Goal: Task Accomplishment & Management: Use online tool/utility

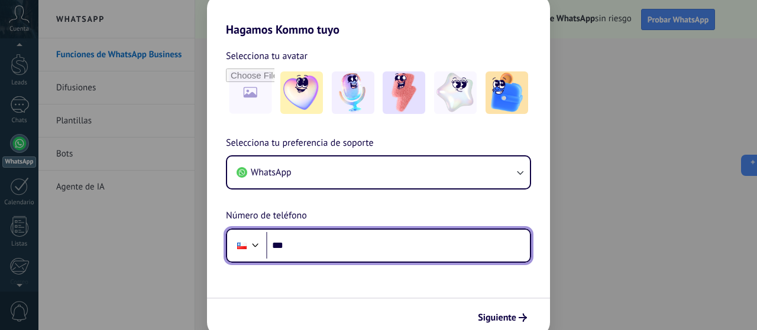
click at [332, 245] on input "***" at bounding box center [398, 245] width 264 height 27
type input "**********"
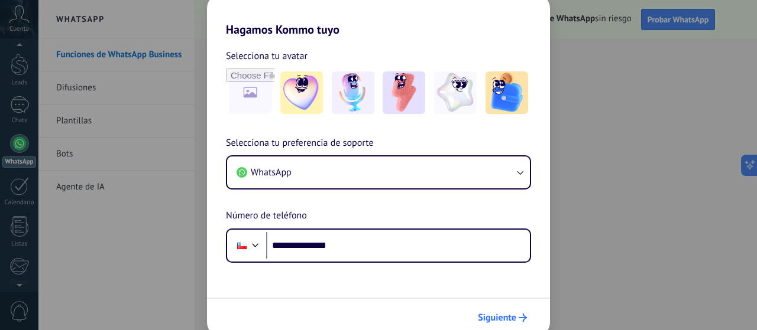
click at [494, 318] on span "Siguiente" at bounding box center [497, 318] width 38 height 8
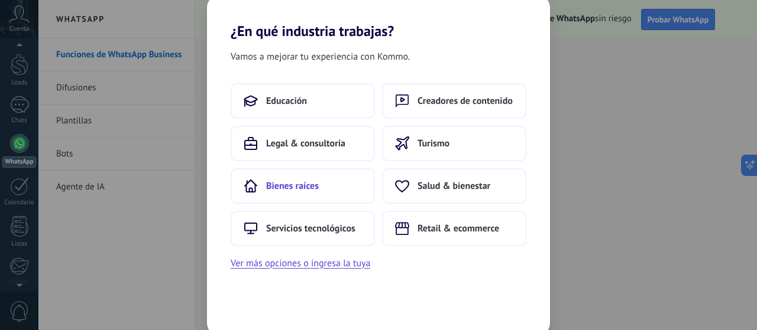
click at [304, 192] on button "Bienes raíces" at bounding box center [303, 185] width 144 height 35
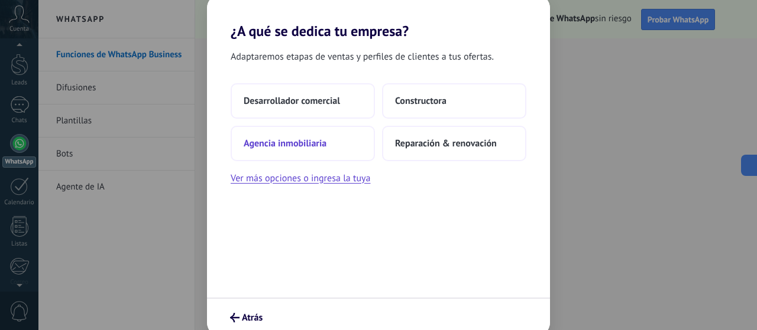
click at [311, 144] on span "Agencia inmobiliaria" at bounding box center [285, 144] width 83 height 12
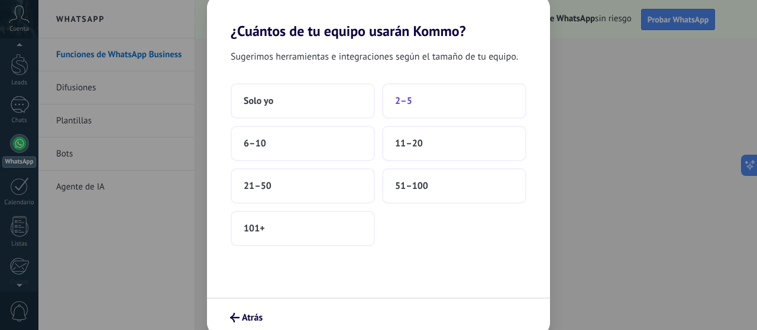
click at [409, 93] on button "2–5" at bounding box center [454, 100] width 144 height 35
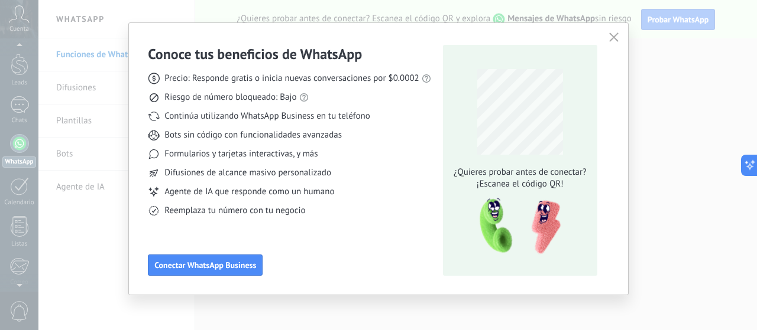
scroll to position [18, 0]
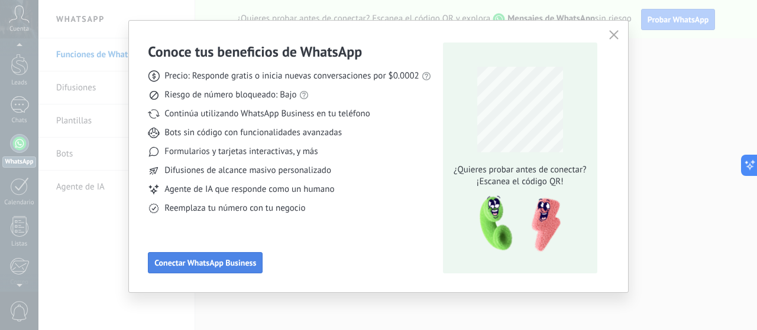
click at [231, 267] on span "Conectar WhatsApp Business" at bounding box center [205, 263] width 102 height 8
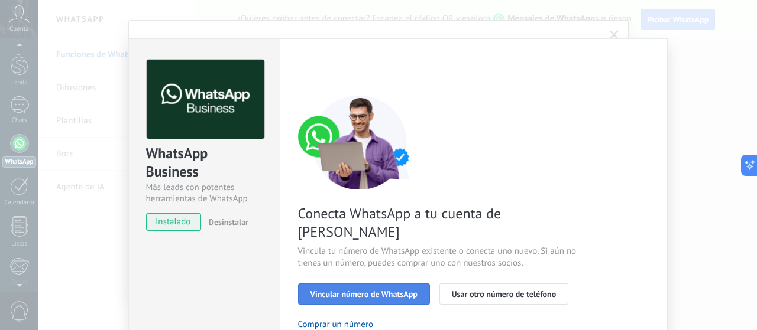
click at [387, 290] on span "Vincular número de WhatsApp" at bounding box center [363, 294] width 107 height 8
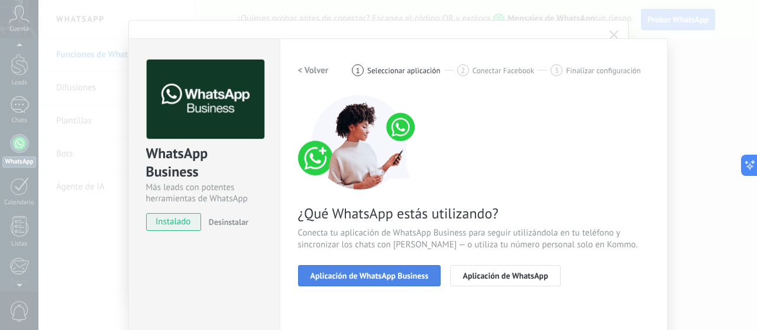
click at [374, 278] on span "Aplicación de WhatsApp Business" at bounding box center [369, 276] width 118 height 8
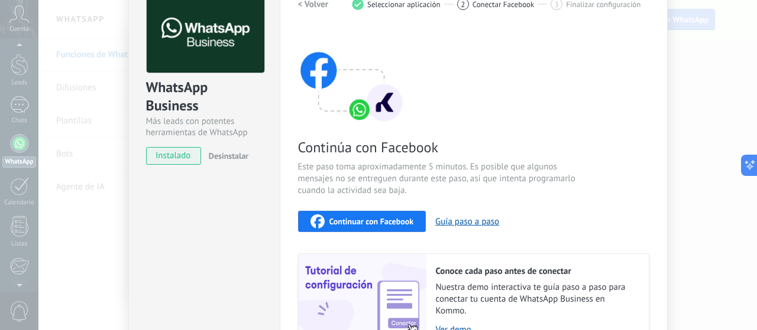
scroll to position [66, 0]
click at [390, 220] on span "Continuar con Facebook" at bounding box center [371, 222] width 85 height 8
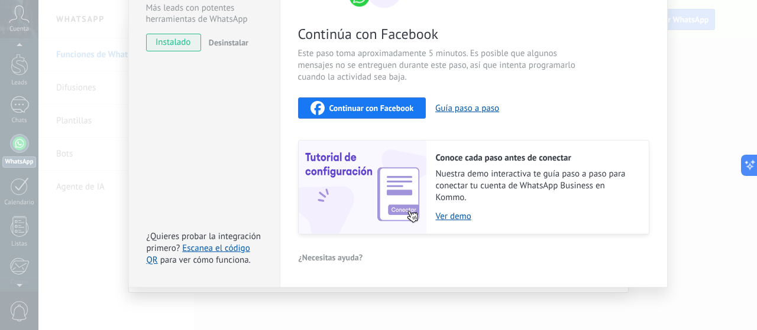
scroll to position [0, 0]
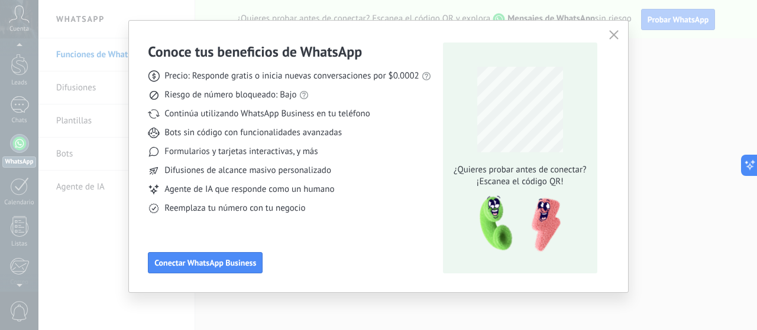
click at [616, 35] on icon "button" at bounding box center [613, 34] width 9 height 9
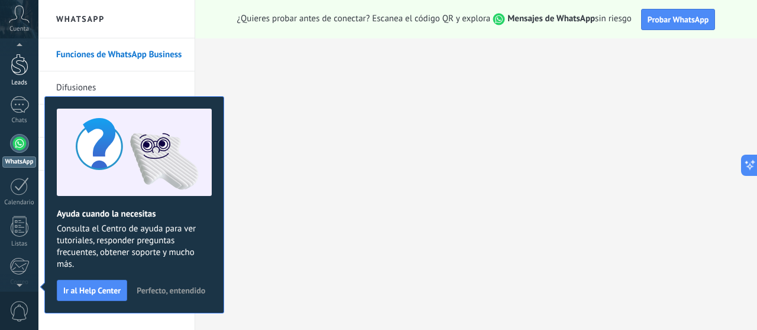
scroll to position [21, 0]
click at [20, 167] on link "WhatsApp" at bounding box center [19, 164] width 38 height 34
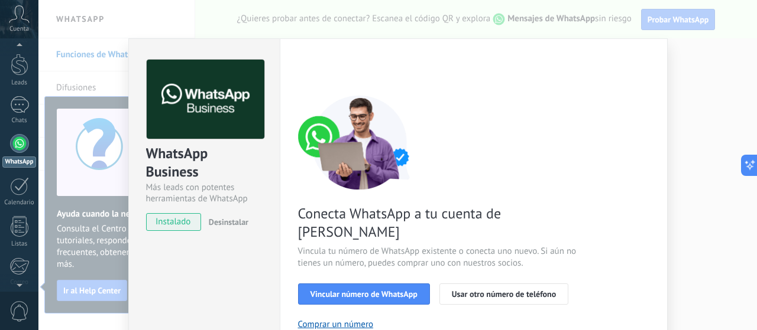
scroll to position [72, 0]
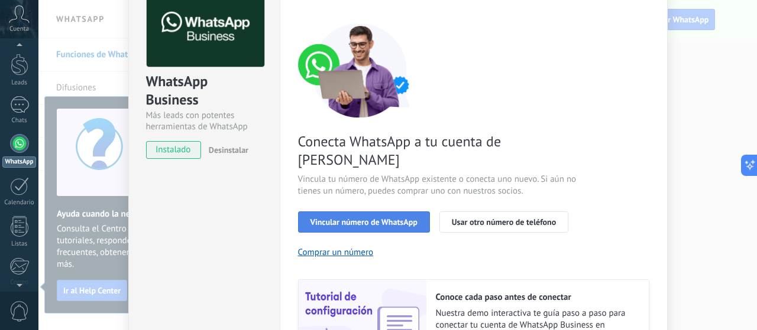
click at [381, 218] on span "Vincular número de WhatsApp" at bounding box center [363, 222] width 107 height 8
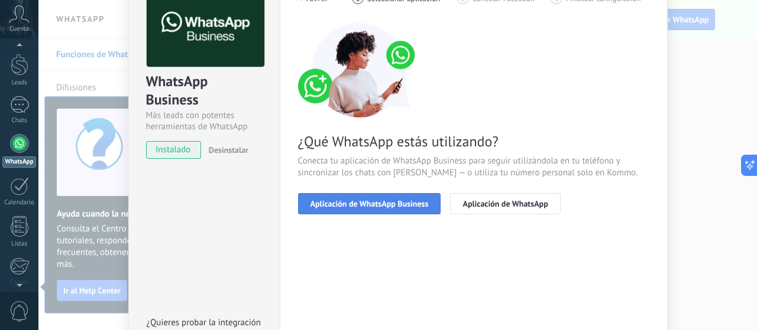
click at [384, 205] on span "Aplicación de WhatsApp Business" at bounding box center [369, 204] width 118 height 8
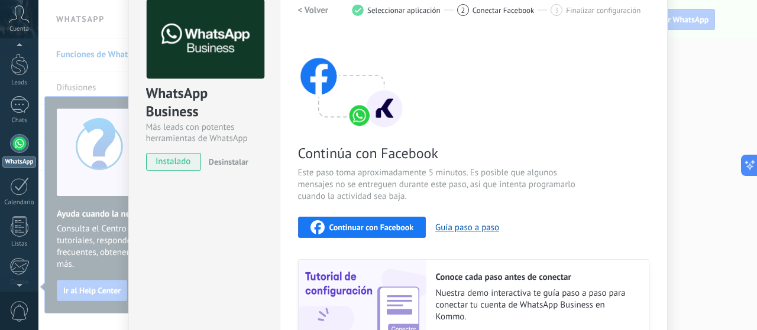
scroll to position [26, 0]
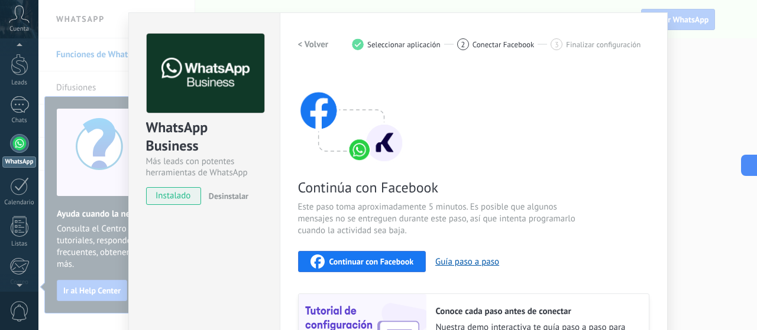
click at [375, 41] on span "Seleccionar aplicación" at bounding box center [403, 44] width 73 height 9
click at [291, 46] on div "Configuraciones Autorizaciones This tab logs the users who have granted integra…" at bounding box center [474, 226] width 388 height 429
click at [299, 44] on h2 "< Volver" at bounding box center [313, 44] width 31 height 11
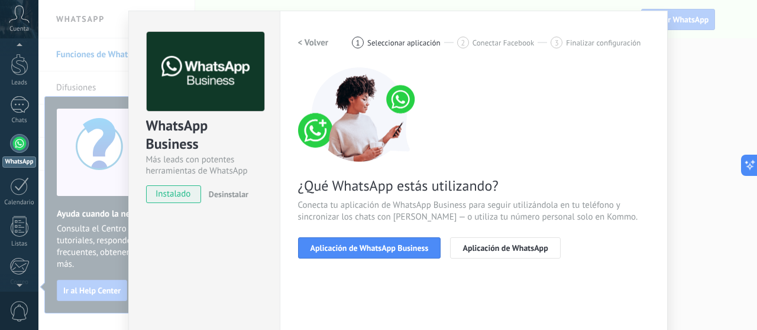
scroll to position [27, 0]
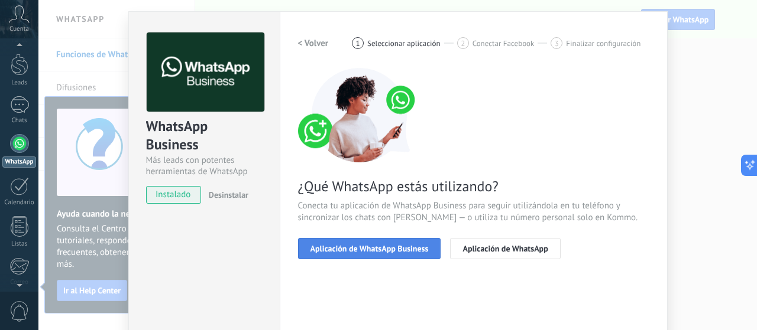
click at [403, 245] on span "Aplicación de WhatsApp Business" at bounding box center [369, 249] width 118 height 8
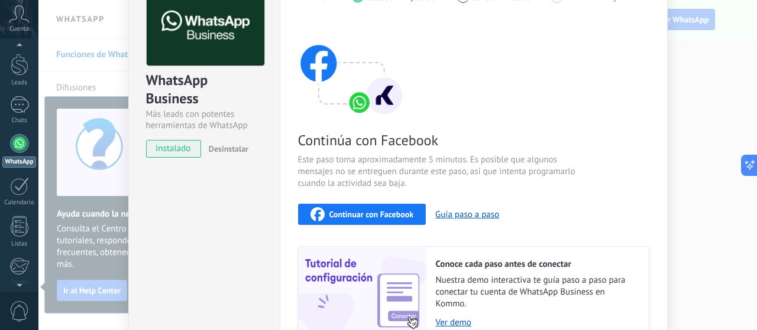
scroll to position [72, 0]
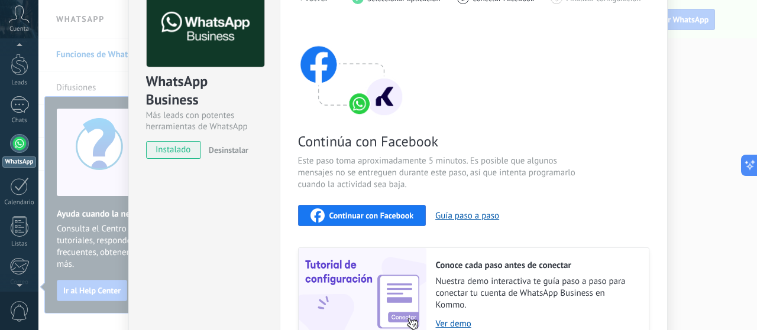
click at [390, 212] on span "Continuar con Facebook" at bounding box center [371, 216] width 85 height 8
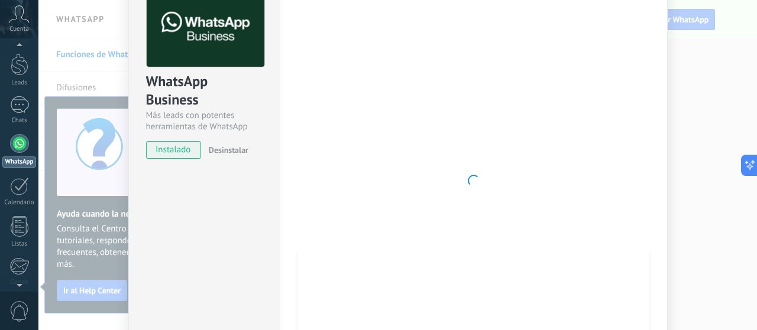
click at [635, 219] on div at bounding box center [473, 181] width 351 height 387
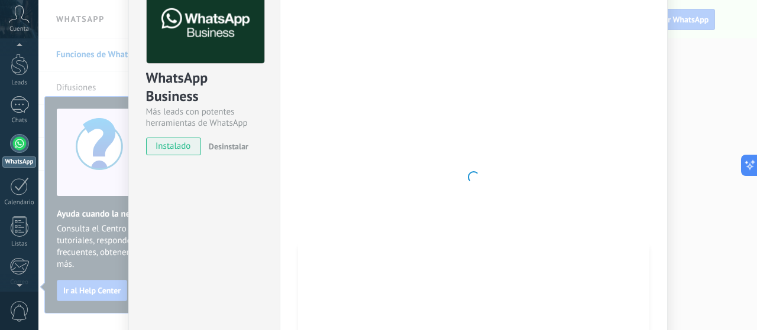
scroll to position [124, 0]
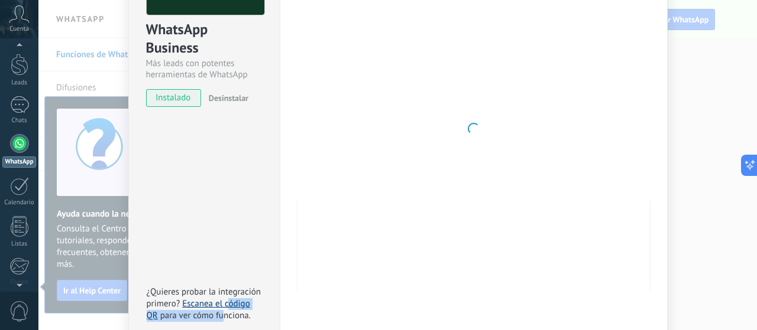
drag, startPoint x: 220, startPoint y: 310, endPoint x: 226, endPoint y: 306, distance: 7.4
click at [226, 306] on div "¿Quieres probar la integración primero? Escanea el código QR para ver cómo func…" at bounding box center [206, 304] width 118 height 35
click at [226, 306] on link "Escanea el código QR" at bounding box center [198, 309] width 103 height 23
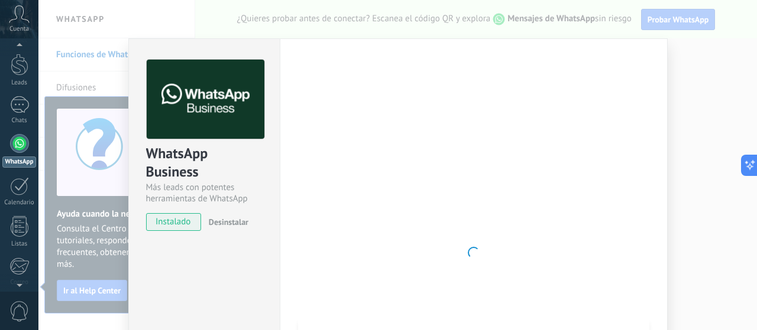
scroll to position [0, 0]
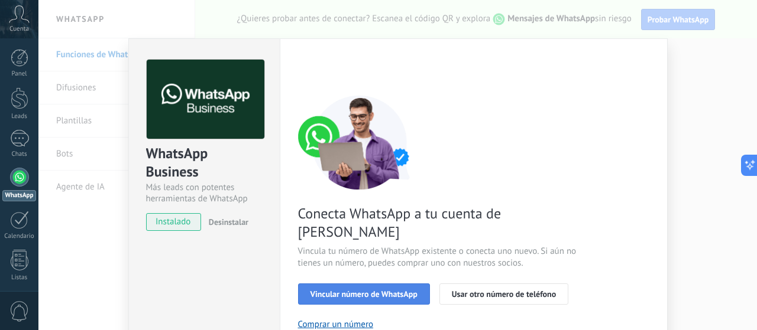
click at [390, 290] on span "Vincular número de WhatsApp" at bounding box center [363, 294] width 107 height 8
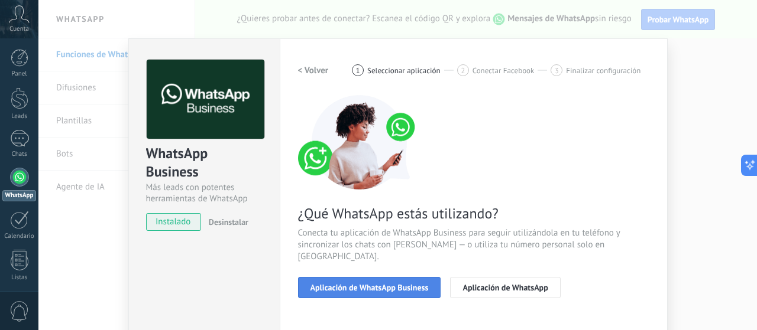
click at [385, 284] on span "Aplicación de WhatsApp Business" at bounding box center [369, 288] width 118 height 8
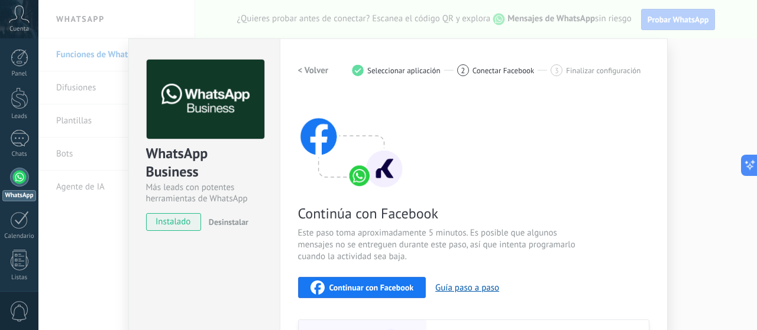
click at [375, 282] on div "Continuar con Facebook" at bounding box center [361, 288] width 103 height 14
click at [361, 281] on div "Continuar con Facebook" at bounding box center [361, 288] width 103 height 14
click at [361, 280] on button "Continuar con Facebook" at bounding box center [362, 287] width 128 height 21
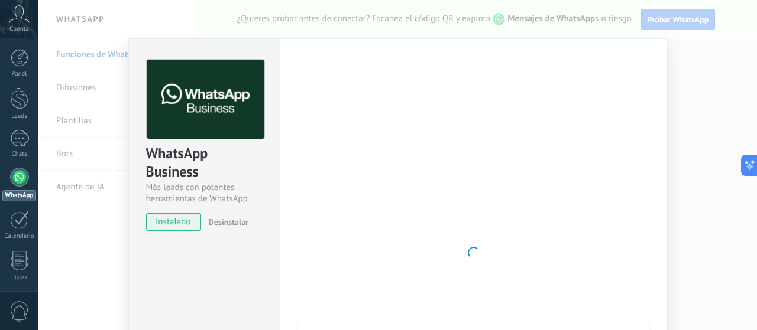
click at [447, 79] on div at bounding box center [473, 253] width 351 height 387
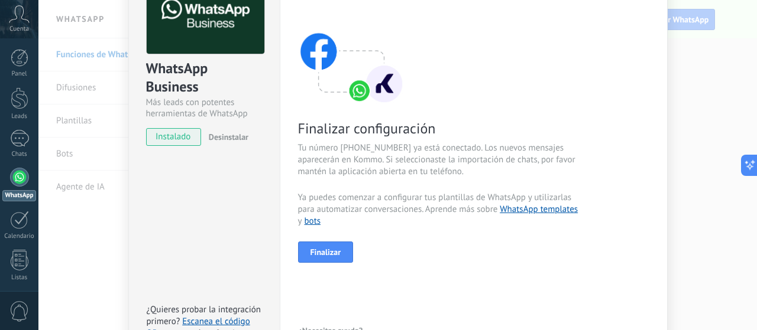
scroll to position [86, 0]
click at [328, 258] on button "Finalizar" at bounding box center [326, 251] width 56 height 21
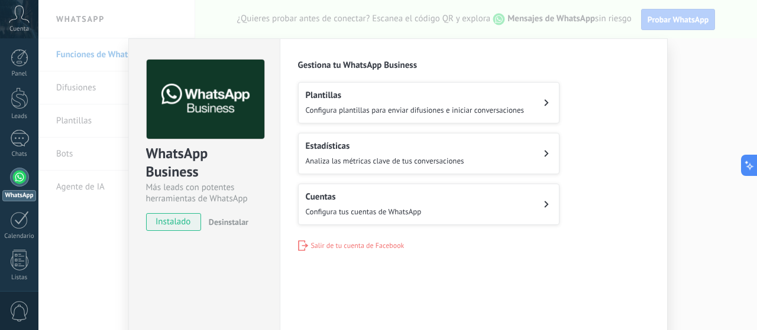
scroll to position [0, 0]
click at [475, 116] on button "Plantillas Configura plantillas para enviar difusiones e iniciar conversaciones" at bounding box center [428, 102] width 261 height 41
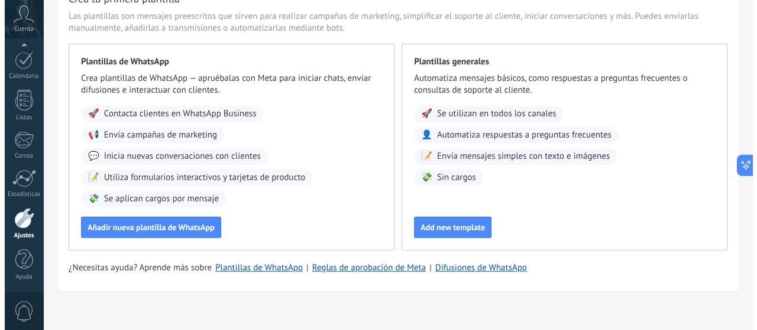
scroll to position [58, 0]
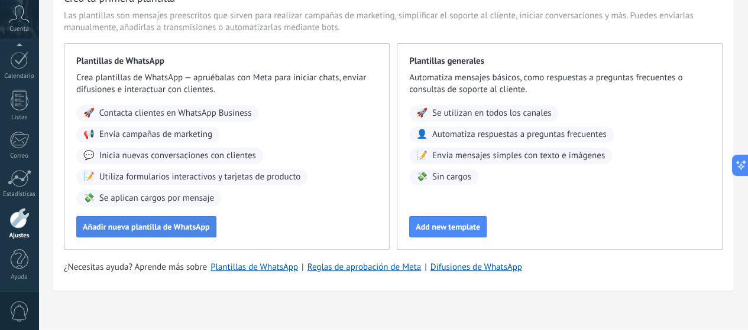
click at [210, 231] on span "Añadir nueva plantilla de WhatsApp" at bounding box center [146, 227] width 127 height 8
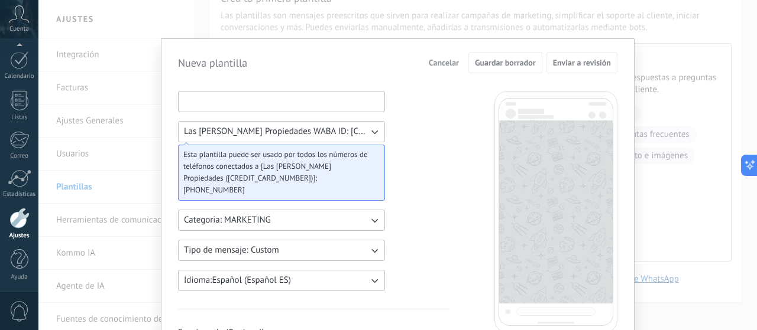
click at [237, 103] on input at bounding box center [281, 101] width 206 height 19
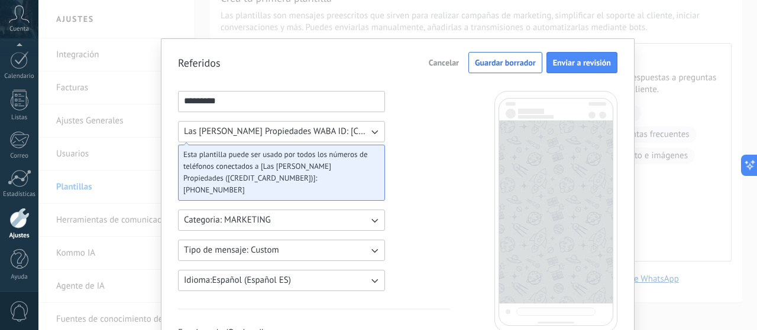
type input "*********"
click at [272, 133] on span "Las Flores Propiedades WABA ID: 636948451024600" at bounding box center [276, 132] width 184 height 12
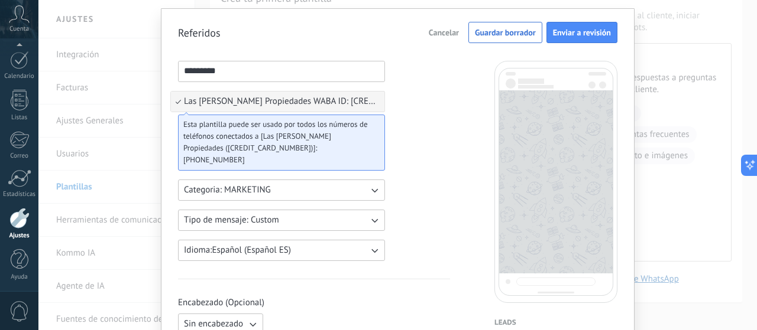
click at [257, 191] on span "Categoria: MARKETING" at bounding box center [227, 190] width 87 height 12
click at [257, 191] on li "UTILITY" at bounding box center [277, 190] width 213 height 20
click at [293, 212] on button "Tipo de mensaje: Custom" at bounding box center [281, 220] width 207 height 21
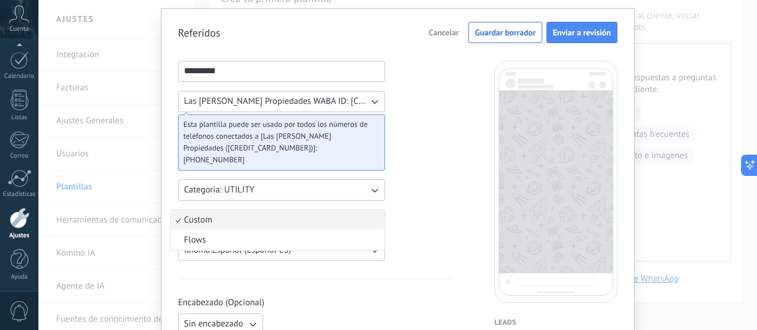
click at [296, 213] on li "Custom" at bounding box center [277, 220] width 213 height 20
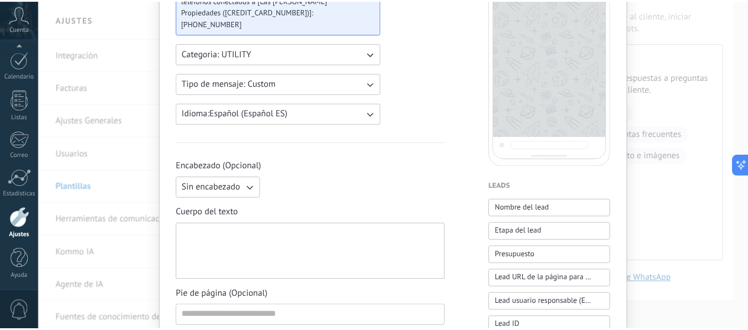
scroll to position [0, 0]
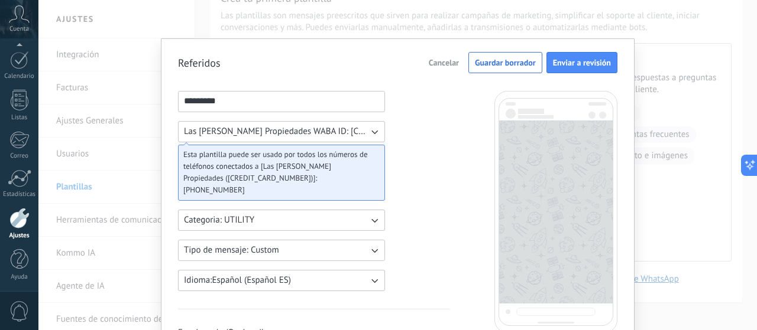
click at [455, 62] on span "Cancelar" at bounding box center [444, 63] width 30 height 8
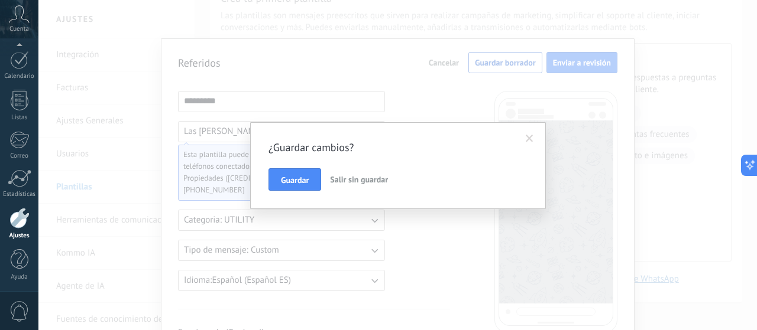
click at [325, 176] on button "Salir sin guardar" at bounding box center [358, 179] width 67 height 22
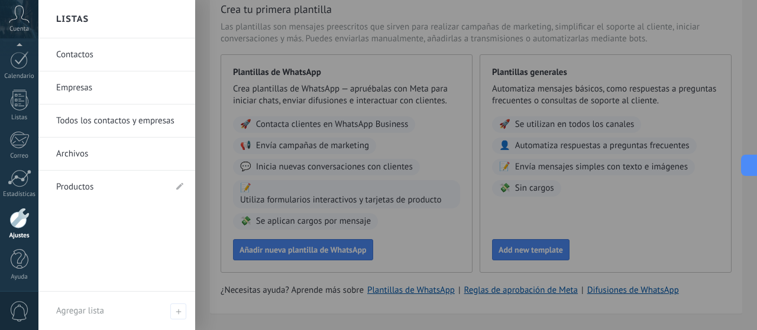
scroll to position [157, 0]
click at [22, 30] on span "Cuenta" at bounding box center [19, 29] width 20 height 8
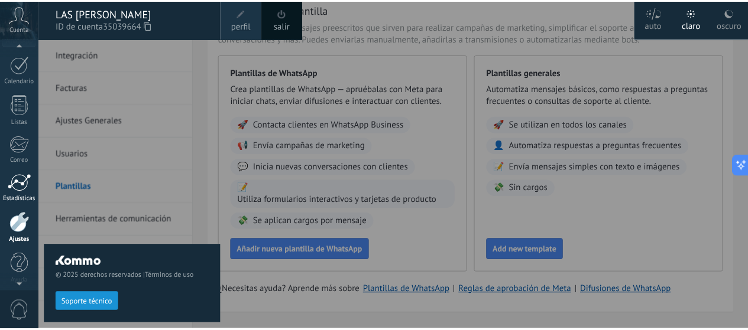
scroll to position [160, 0]
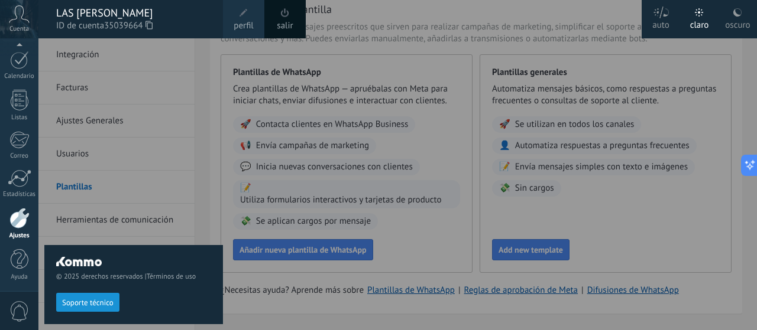
click at [17, 222] on div at bounding box center [19, 218] width 20 height 21
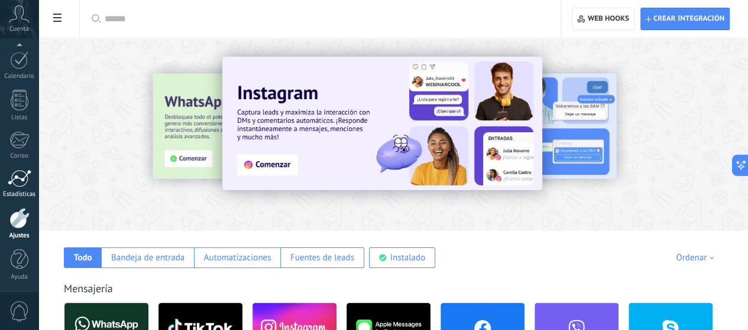
click at [14, 176] on div at bounding box center [20, 179] width 24 height 18
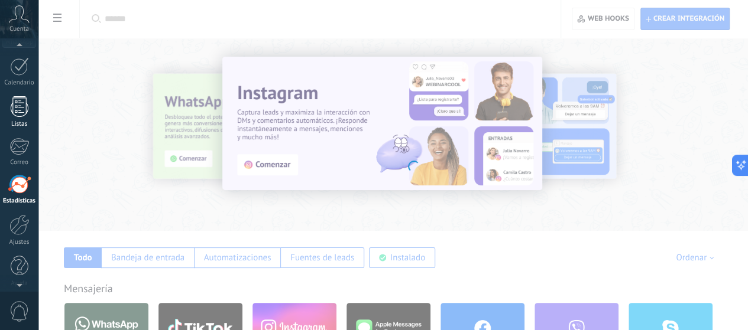
scroll to position [141, 0]
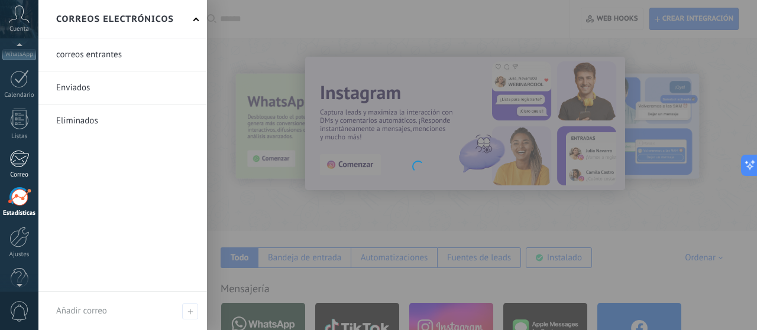
click at [22, 163] on div at bounding box center [19, 159] width 20 height 18
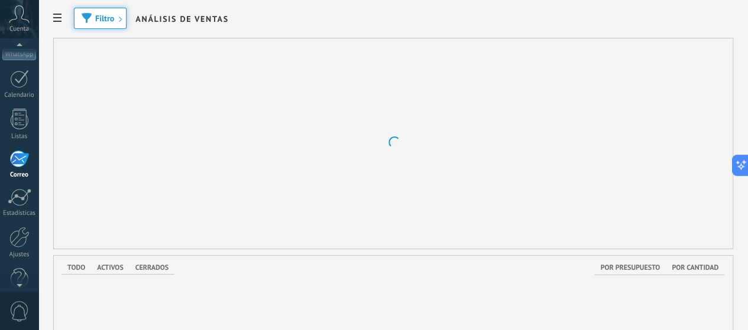
scroll to position [157, 0]
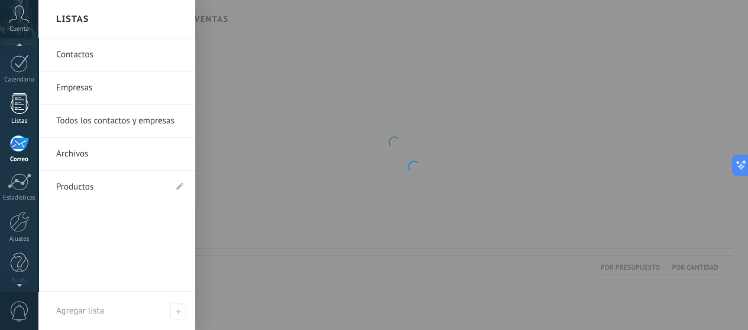
click at [19, 112] on div at bounding box center [20, 103] width 18 height 21
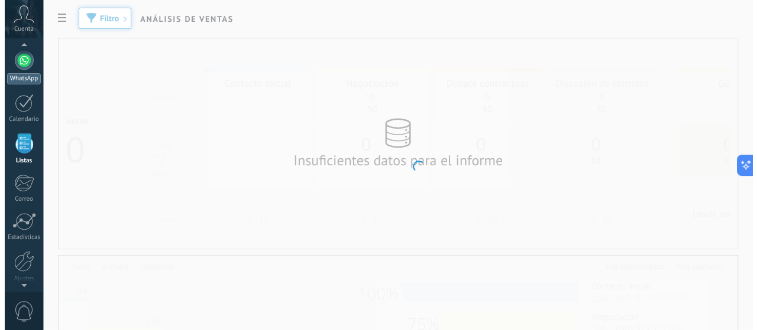
scroll to position [115, 0]
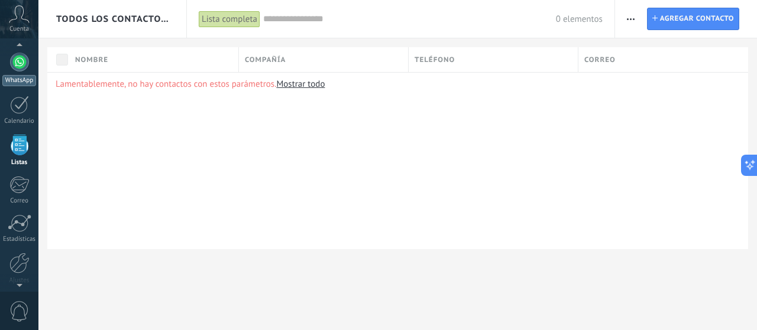
click at [15, 68] on div at bounding box center [19, 62] width 19 height 19
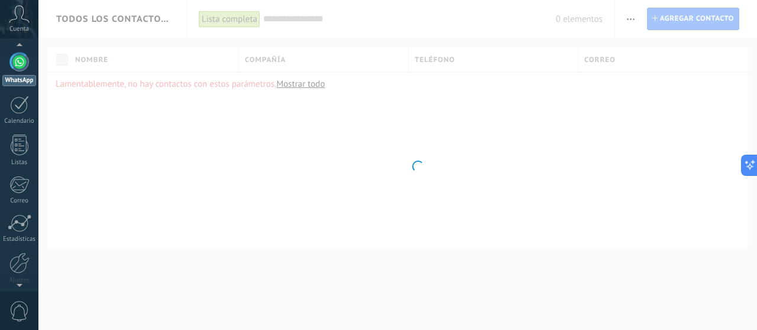
scroll to position [34, 0]
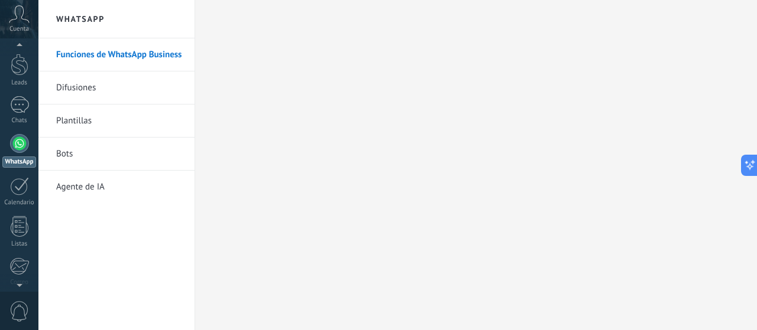
click at [92, 90] on link "Difusiones" at bounding box center [119, 88] width 126 height 33
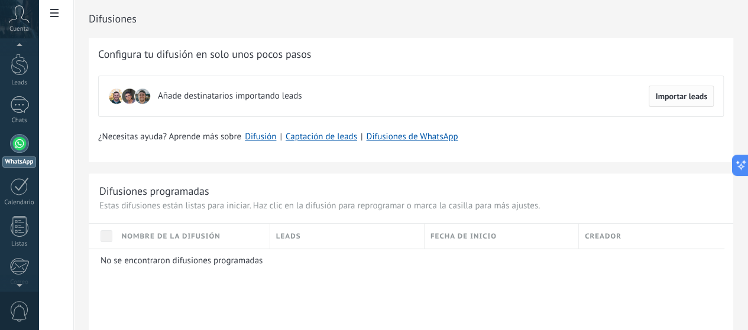
click at [667, 100] on span "Importar leads" at bounding box center [681, 96] width 52 height 8
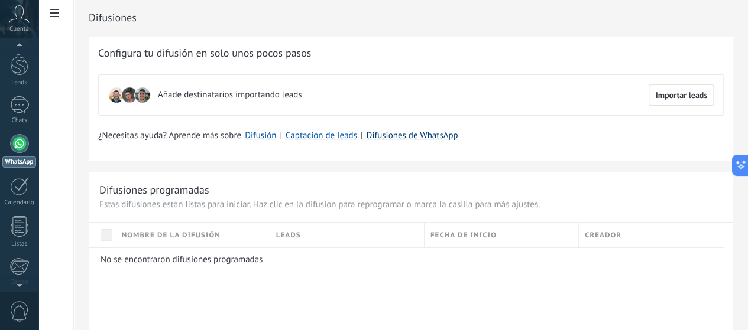
click at [457, 134] on link "Difusiones de WhatsApp" at bounding box center [412, 135] width 92 height 11
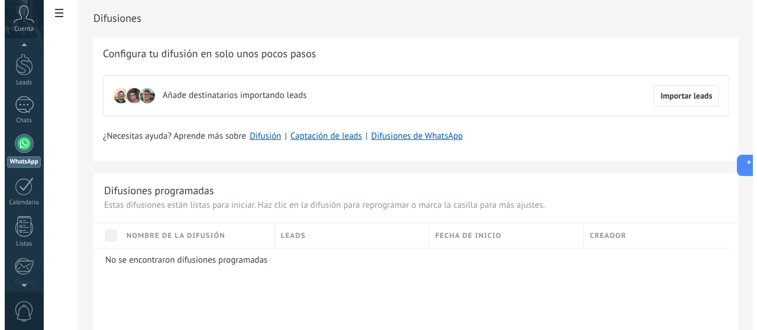
scroll to position [0, 0]
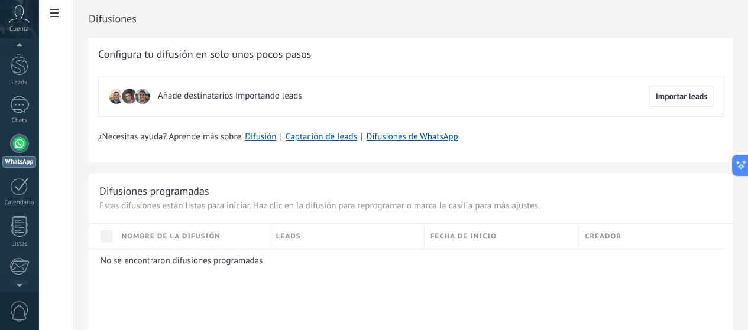
click at [458, 1] on div "Difusiones Nueva difusión" at bounding box center [411, 19] width 644 height 38
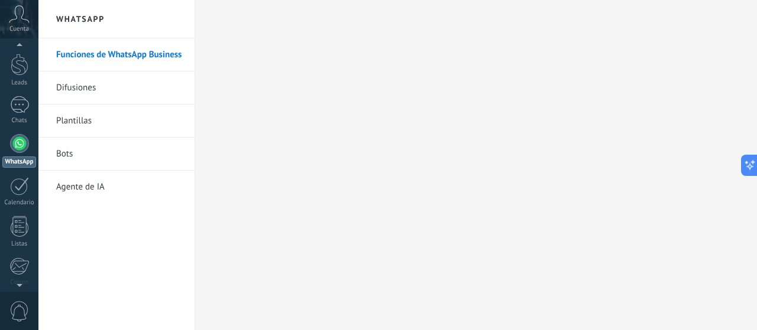
click at [86, 86] on link "Difusiones" at bounding box center [119, 88] width 126 height 33
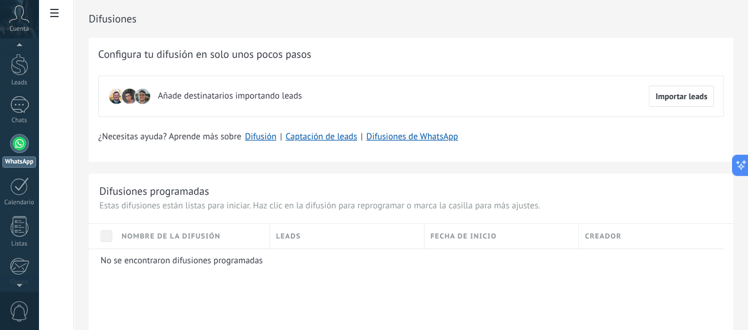
click at [301, 100] on span "Añade destinatarios importando leads" at bounding box center [230, 96] width 144 height 12
click at [666, 98] on span "Importar leads" at bounding box center [681, 96] width 52 height 8
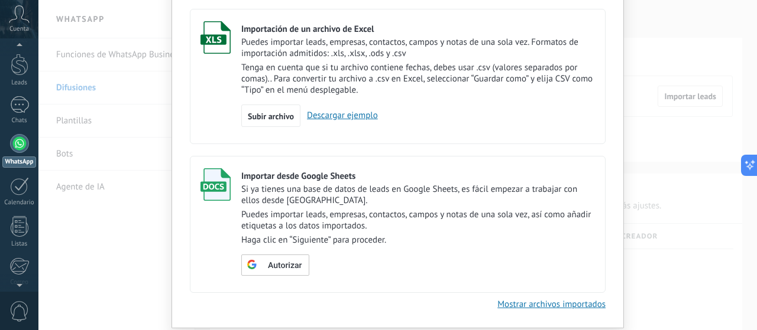
scroll to position [111, 0]
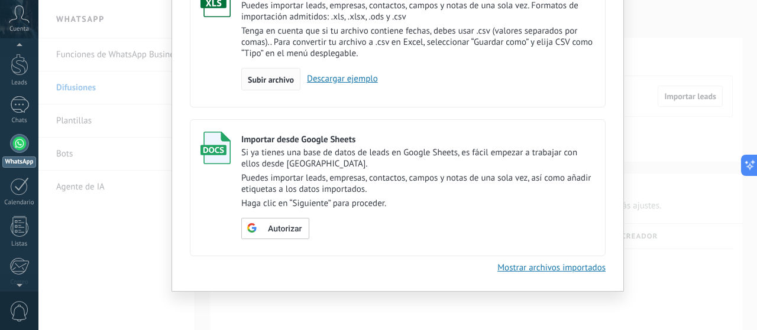
click at [262, 73] on div "Subir archivo" at bounding box center [270, 79] width 59 height 22
click at [0, 0] on input "Importación de un archivo de Excel Puedes importar leads, empresas, contactos, …" at bounding box center [0, 0] width 0 height 0
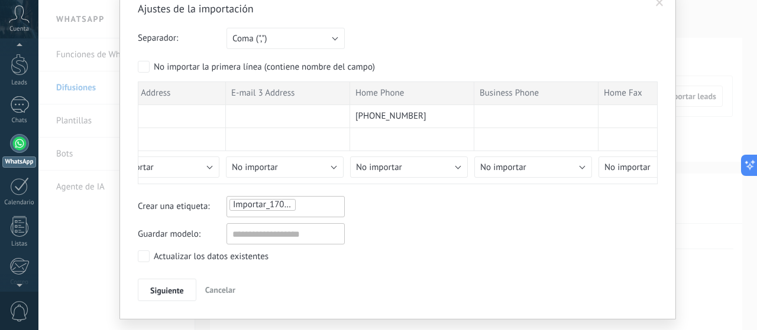
scroll to position [0, 657]
click at [171, 282] on button "Siguiente" at bounding box center [167, 290] width 59 height 22
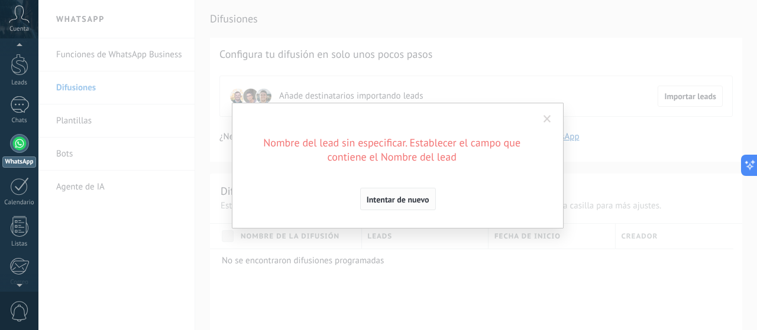
click at [422, 200] on span "Intentar de nuevo" at bounding box center [397, 200] width 63 height 8
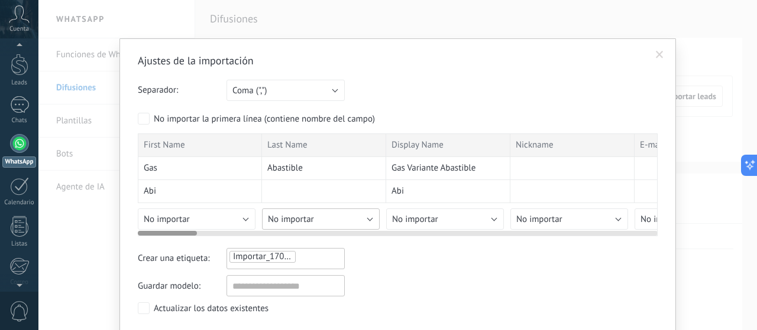
click at [300, 214] on span "No importar" at bounding box center [291, 219] width 46 height 11
click at [290, 226] on div at bounding box center [398, 230] width 520 height 9
click at [293, 167] on span "Abastible" at bounding box center [284, 169] width 35 height 12
click at [309, 142] on div "Last Name" at bounding box center [324, 146] width 124 height 24
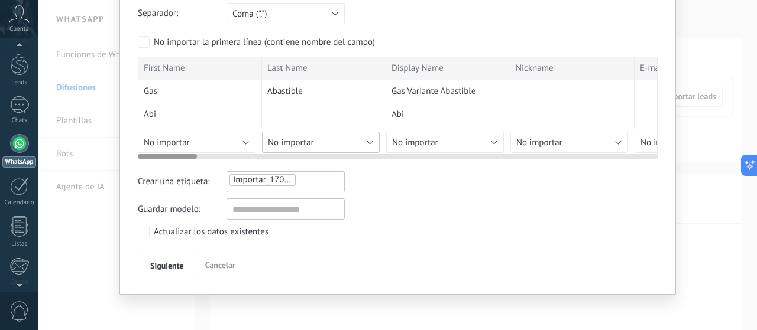
click at [303, 138] on span "No importar" at bounding box center [291, 142] width 46 height 11
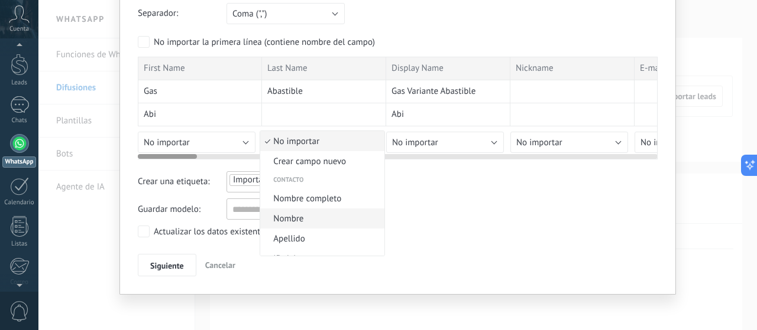
click at [307, 212] on li "Nombre" at bounding box center [322, 219] width 124 height 20
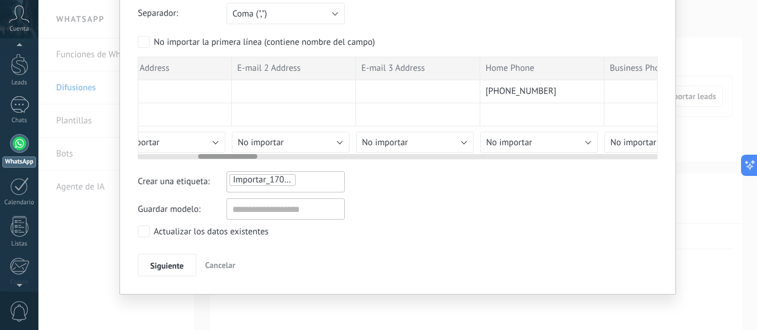
scroll to position [0, 531]
click at [498, 139] on span "No importar" at bounding box center [505, 142] width 46 height 11
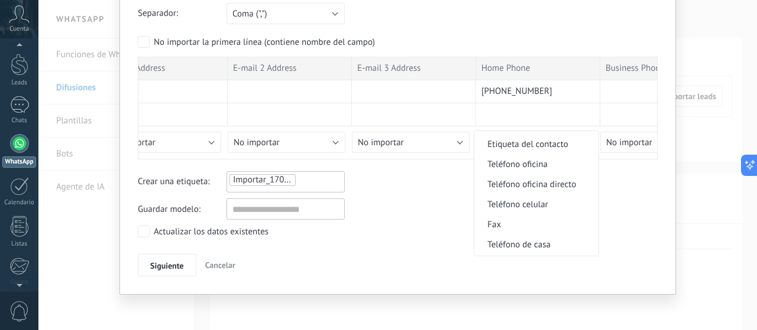
scroll to position [235, 0]
click at [548, 208] on span "Teléfono celular" at bounding box center [534, 205] width 121 height 11
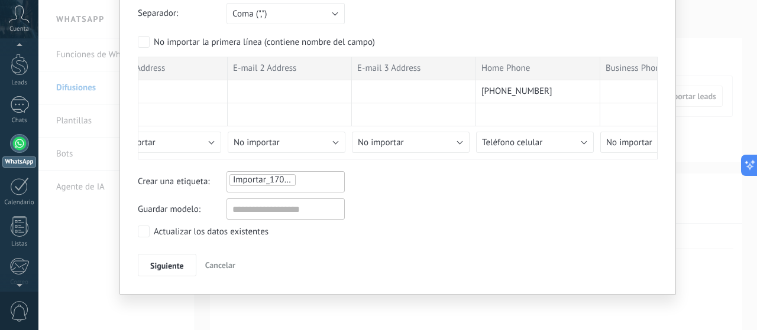
click at [207, 232] on div "Actualizar los datos existentes" at bounding box center [211, 232] width 115 height 12
click at [173, 259] on button "Siguiente" at bounding box center [167, 265] width 59 height 22
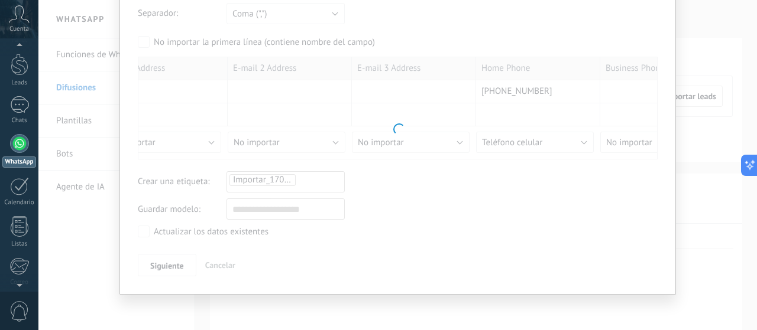
click at [172, 262] on div at bounding box center [397, 128] width 555 height 332
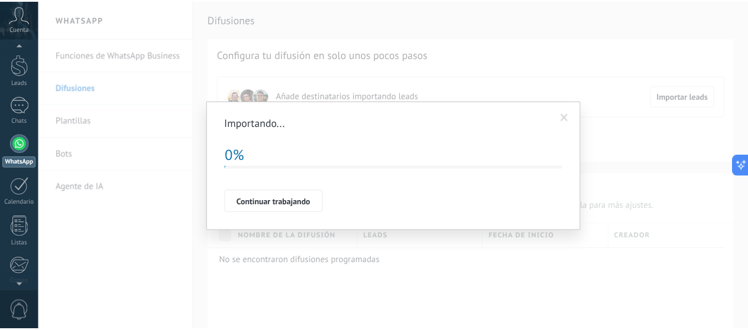
scroll to position [0, 0]
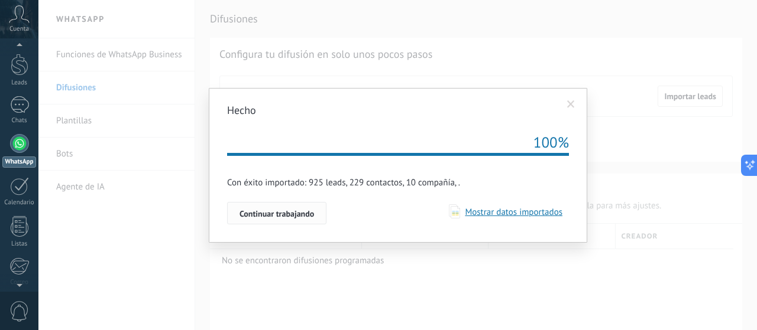
click at [264, 219] on button "Continuar trabajando" at bounding box center [276, 213] width 99 height 22
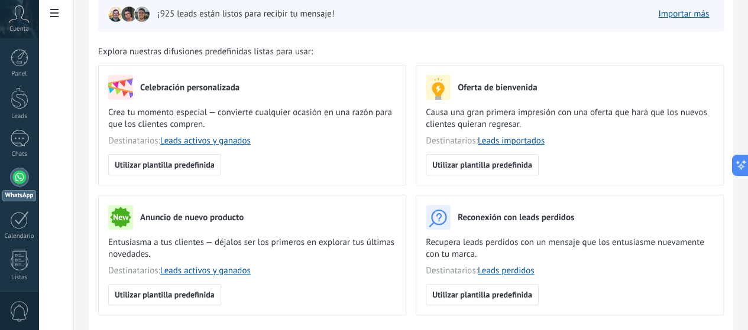
scroll to position [79, 0]
click at [215, 291] on span "Utilizar plantilla predefinida" at bounding box center [165, 295] width 100 height 8
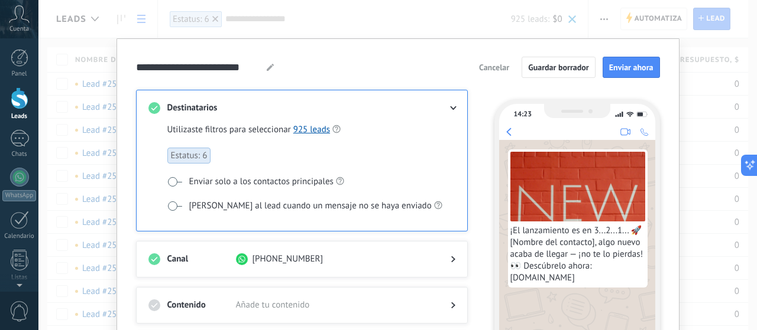
scroll to position [99, 0]
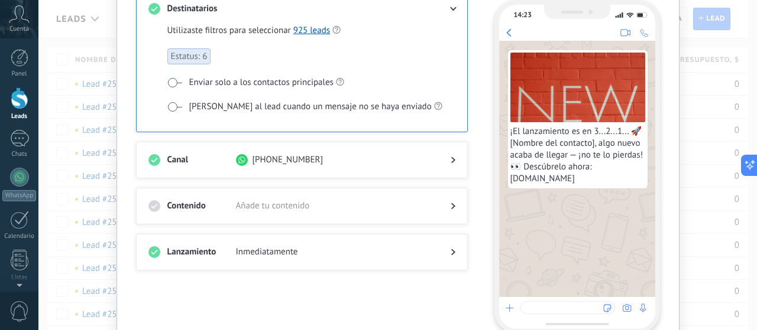
click at [541, 147] on span "¡El lanzamiento es en 3...2...1... 🚀 [Nombre del contacto], algo nuevo acaba de…" at bounding box center [577, 155] width 135 height 59
click at [257, 212] on div at bounding box center [301, 218] width 307 height 12
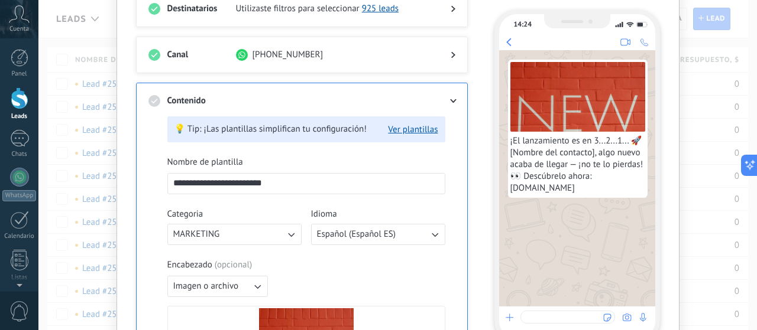
click at [253, 174] on input "**********" at bounding box center [306, 183] width 277 height 19
click at [278, 181] on input "**********" at bounding box center [306, 183] width 277 height 19
click at [278, 180] on input "**********" at bounding box center [306, 183] width 277 height 19
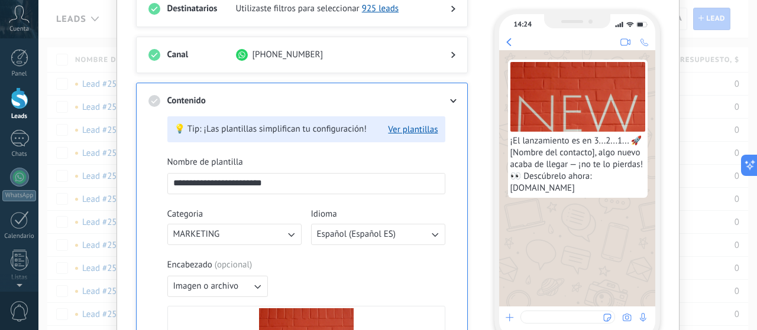
click at [277, 180] on input "**********" at bounding box center [306, 183] width 277 height 19
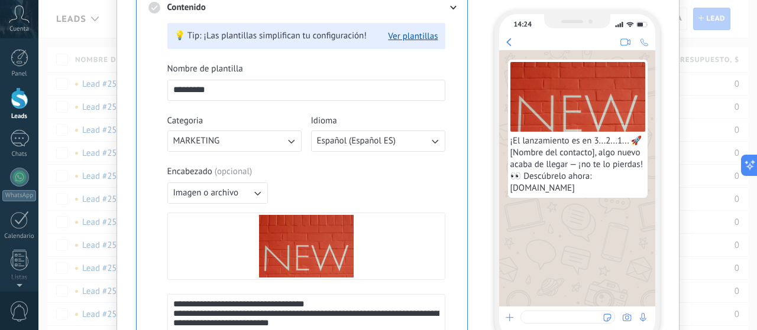
scroll to position [274, 0]
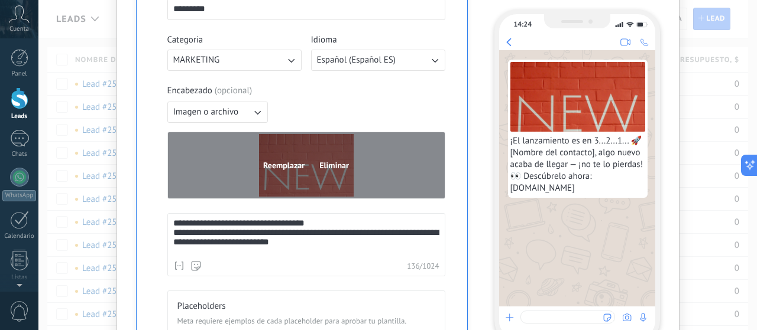
type input "*********"
click at [280, 165] on span "Reemplazar" at bounding box center [283, 165] width 41 height 8
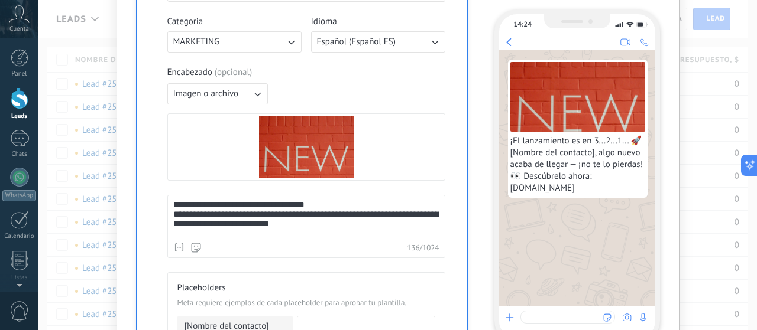
scroll to position [291, 0]
click at [330, 226] on div "**********" at bounding box center [306, 219] width 267 height 37
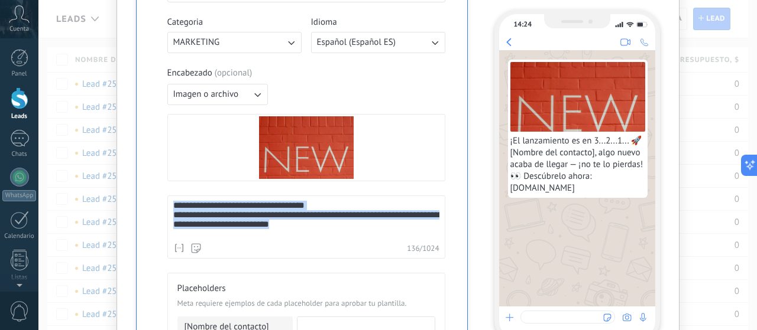
drag, startPoint x: 330, startPoint y: 226, endPoint x: 142, endPoint y: 204, distance: 189.3
click at [142, 204] on div "**********" at bounding box center [302, 225] width 332 height 668
click at [322, 223] on div "**********" at bounding box center [306, 219] width 267 height 37
drag, startPoint x: 322, startPoint y: 224, endPoint x: 165, endPoint y: 215, distance: 156.3
click at [167, 215] on div "**********" at bounding box center [306, 227] width 278 height 63
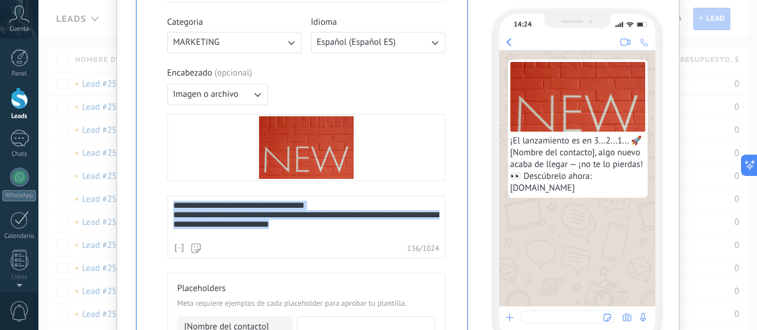
click at [317, 220] on div "**********" at bounding box center [306, 219] width 267 height 37
drag, startPoint x: 320, startPoint y: 229, endPoint x: 155, endPoint y: 220, distance: 165.2
click at [155, 220] on div "**********" at bounding box center [301, 237] width 307 height 644
click at [226, 224] on div "**********" at bounding box center [306, 219] width 267 height 37
click at [257, 218] on div "**********" at bounding box center [306, 219] width 267 height 37
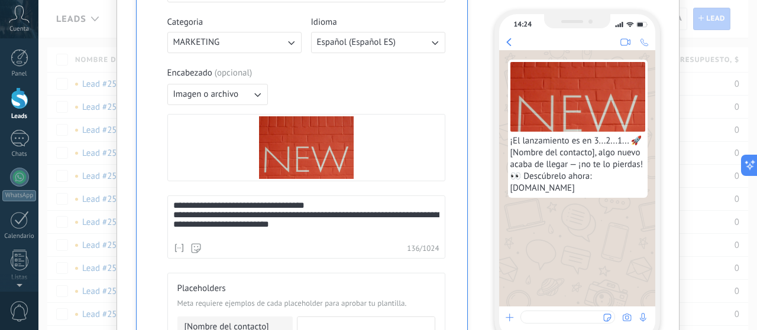
click at [312, 228] on div "**********" at bounding box center [306, 219] width 267 height 37
click at [260, 216] on div "**********" at bounding box center [306, 219] width 267 height 37
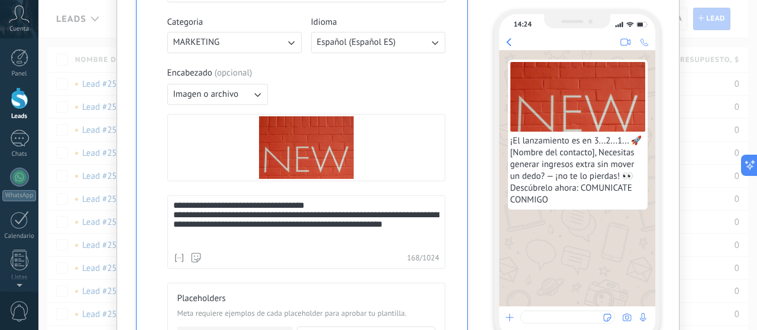
click at [270, 232] on div "**********" at bounding box center [306, 224] width 267 height 47
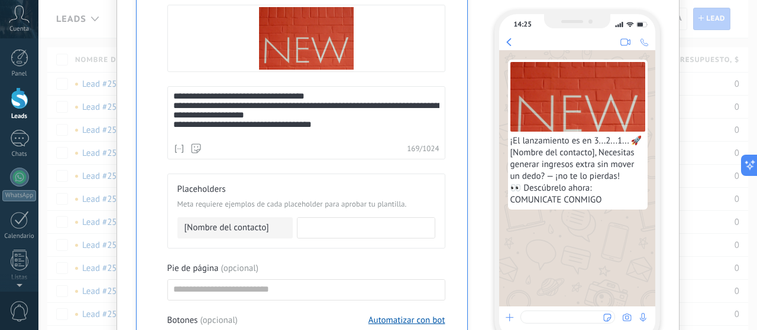
scroll to position [421, 0]
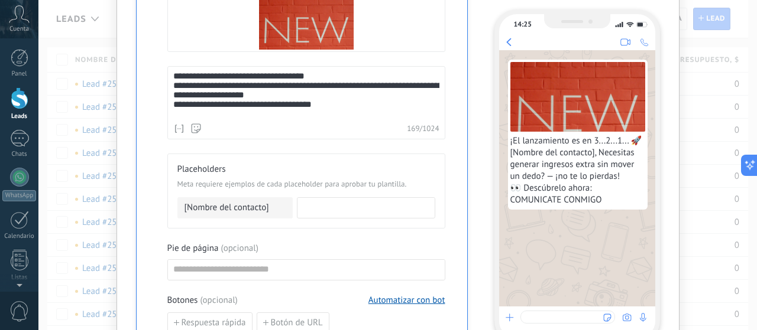
click at [268, 206] on div "[Nombre del contacto]" at bounding box center [234, 207] width 115 height 21
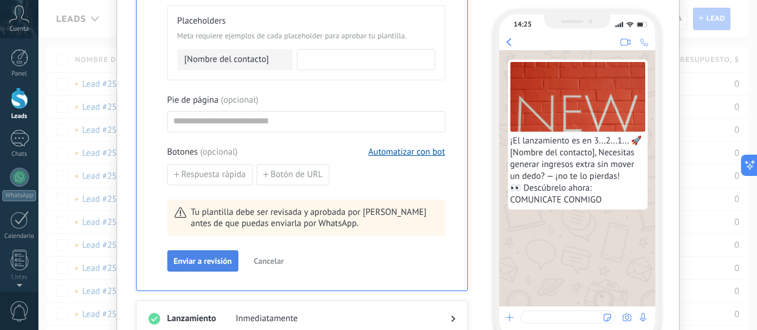
scroll to position [638, 0]
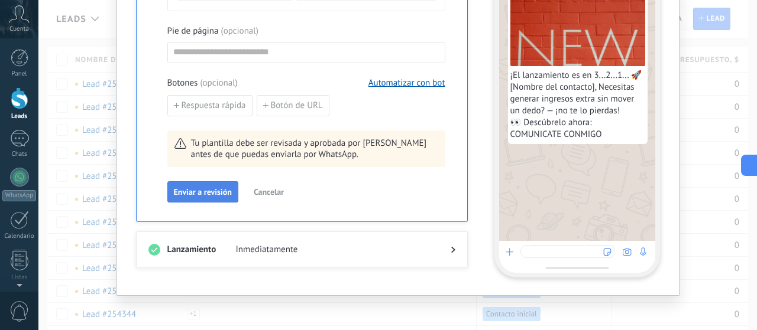
click at [212, 193] on span "Enviar a revisión" at bounding box center [203, 192] width 58 height 8
click at [174, 189] on span "Enviar a revisión" at bounding box center [203, 192] width 58 height 8
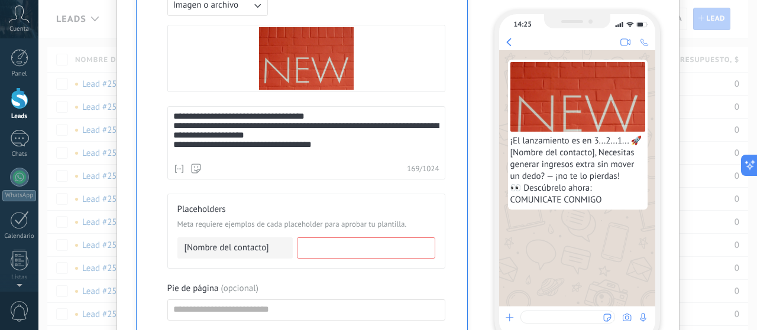
scroll to position [379, 0]
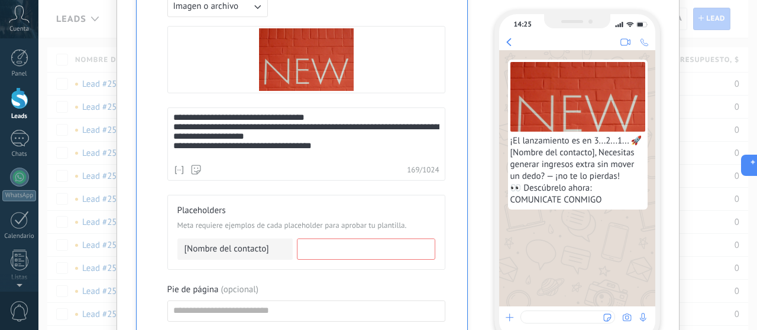
click at [330, 250] on input at bounding box center [365, 248] width 137 height 19
click at [264, 240] on div "[Nombre del contacto]" at bounding box center [234, 249] width 115 height 21
click at [268, 246] on div "[Nombre del contacto]" at bounding box center [234, 249] width 115 height 21
click at [333, 244] on input at bounding box center [365, 248] width 137 height 19
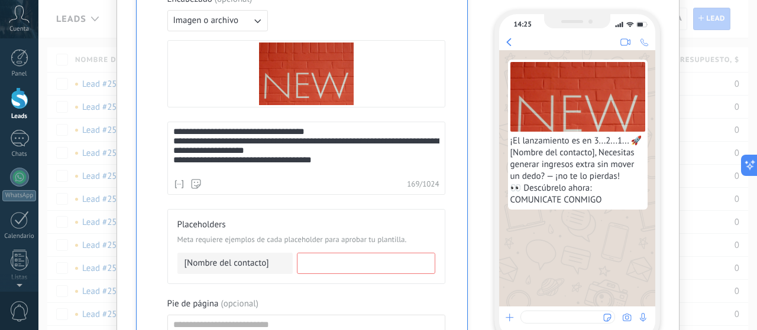
scroll to position [408, 0]
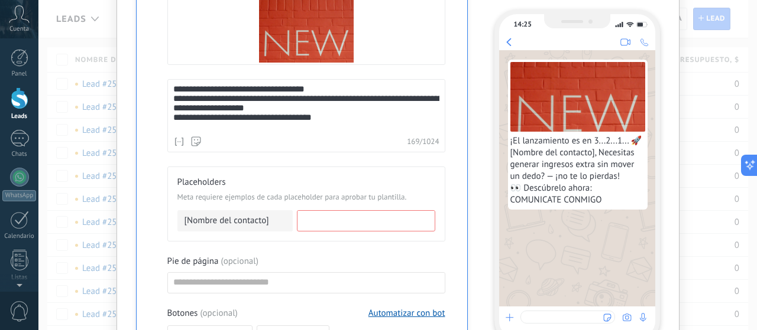
click at [227, 222] on div "[Nombre del contacto]" at bounding box center [234, 220] width 115 height 21
click at [226, 221] on span "[Nombre del contacto]" at bounding box center [226, 221] width 85 height 12
click at [226, 220] on span "[Nombre del contacto]" at bounding box center [226, 221] width 85 height 12
click at [344, 211] on input at bounding box center [365, 220] width 137 height 19
click at [378, 187] on div "Placeholders Meta requiere ejemplos de cada placeholder para aprobar tu plantil…" at bounding box center [306, 190] width 258 height 27
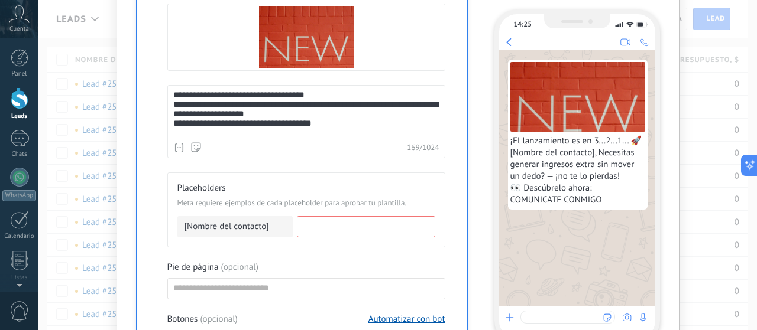
scroll to position [476, 0]
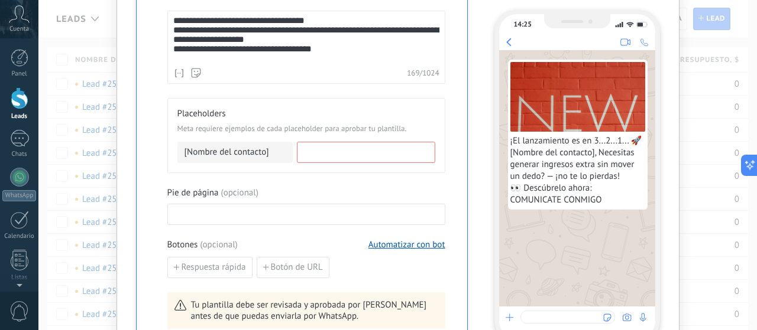
click at [275, 207] on input at bounding box center [306, 214] width 277 height 19
click at [232, 151] on span "[Nombre del contacto]" at bounding box center [226, 153] width 85 height 12
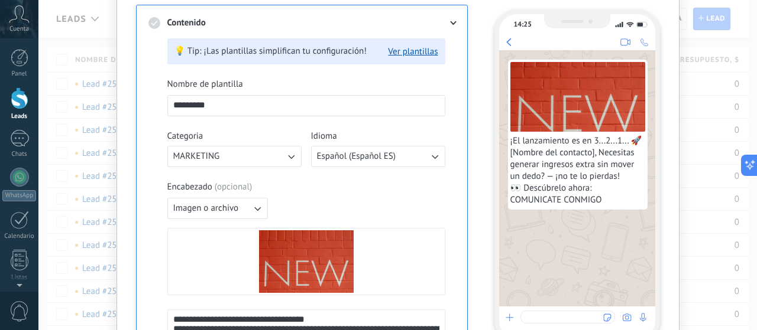
scroll to position [176, 0]
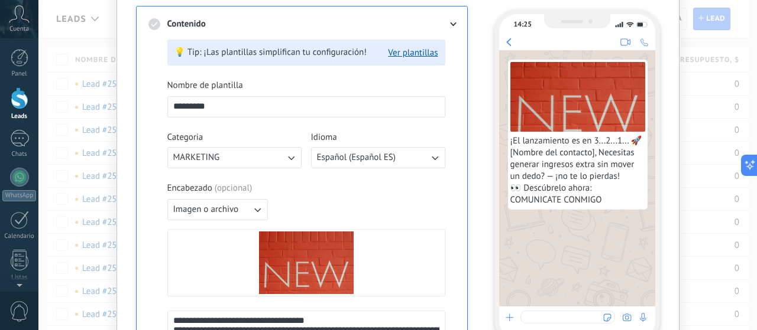
click at [230, 109] on input "*********" at bounding box center [306, 106] width 277 height 19
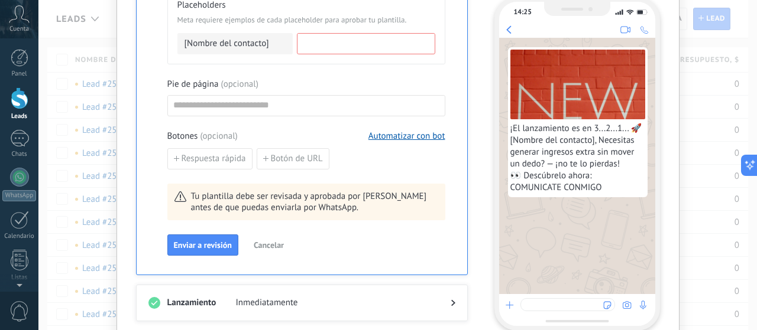
scroll to position [638, 0]
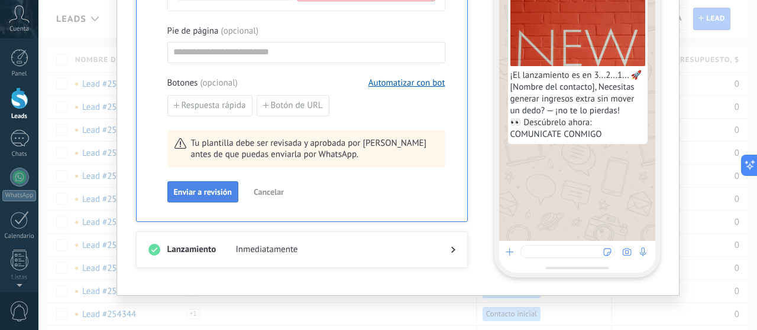
click at [204, 189] on span "Enviar a revisión" at bounding box center [203, 192] width 58 height 8
click at [185, 106] on span "Respuesta rápida" at bounding box center [213, 106] width 64 height 8
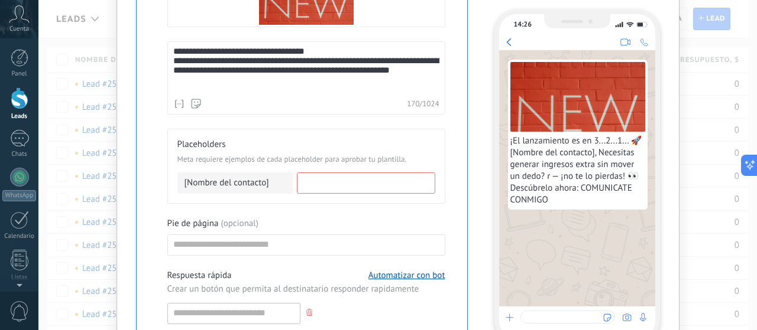
scroll to position [447, 0]
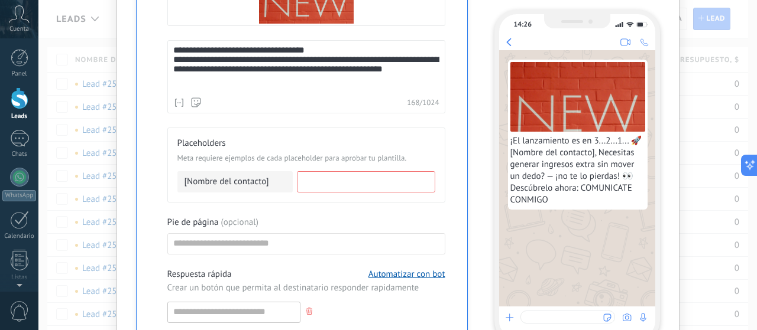
click at [257, 176] on span "[Nombre del contacto]" at bounding box center [226, 182] width 85 height 12
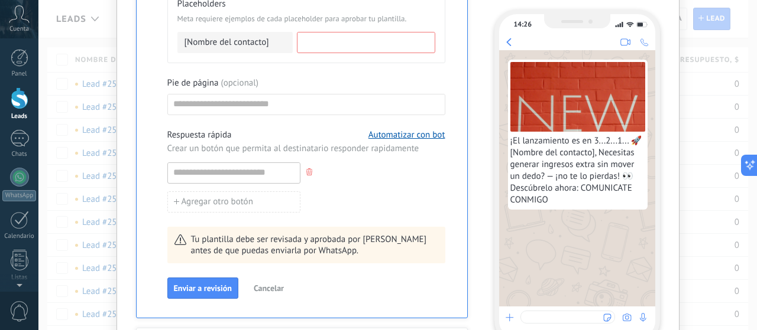
scroll to position [554, 0]
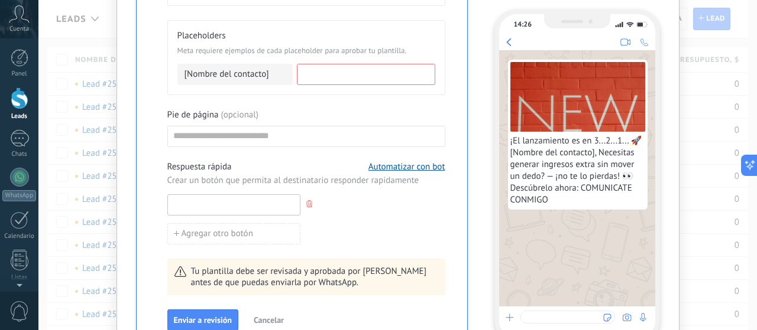
click at [251, 203] on input at bounding box center [234, 204] width 132 height 19
click at [383, 216] on div "Agregar otro botón" at bounding box center [306, 230] width 278 height 29
click at [264, 203] on input at bounding box center [234, 204] width 132 height 19
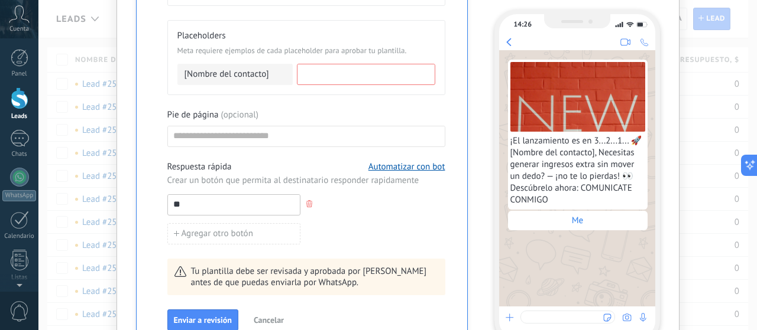
type input "*"
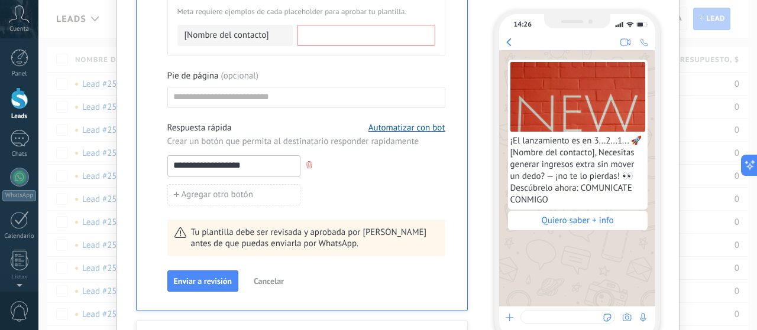
scroll to position [593, 0]
type input "**********"
click at [224, 196] on span "Agregar otro botón" at bounding box center [217, 195] width 72 height 8
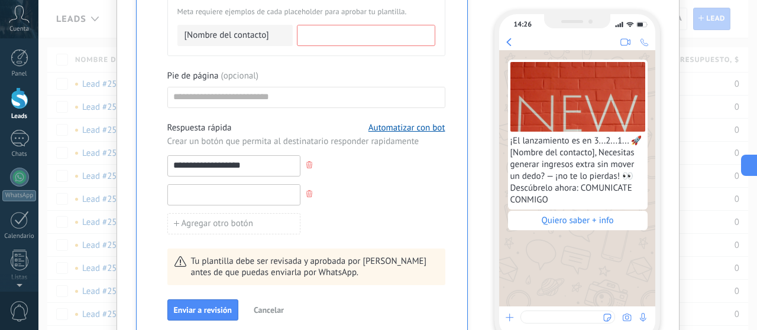
click at [257, 197] on input at bounding box center [234, 194] width 132 height 19
click at [387, 184] on div at bounding box center [306, 194] width 278 height 21
click at [259, 197] on input at bounding box center [234, 194] width 132 height 19
click at [348, 187] on div at bounding box center [306, 194] width 278 height 21
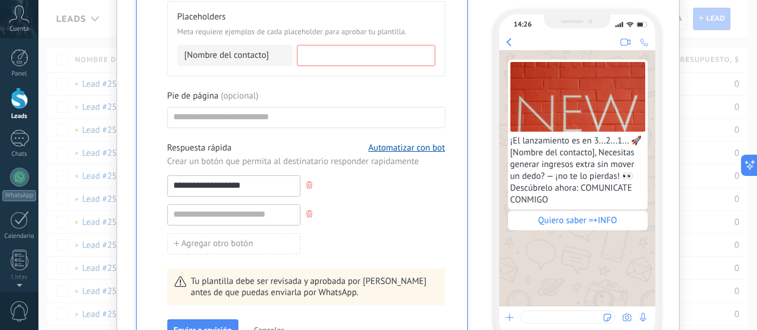
scroll to position [573, 0]
click at [224, 184] on input "**********" at bounding box center [234, 185] width 132 height 19
type input "**********"
click at [365, 193] on div "**********" at bounding box center [306, 198] width 278 height 112
click at [338, 211] on div at bounding box center [306, 215] width 278 height 21
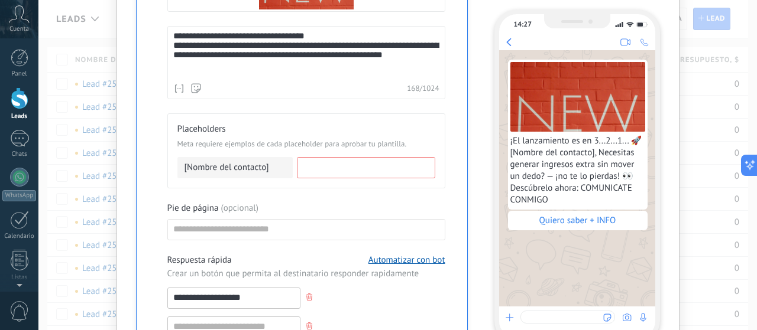
scroll to position [469, 0]
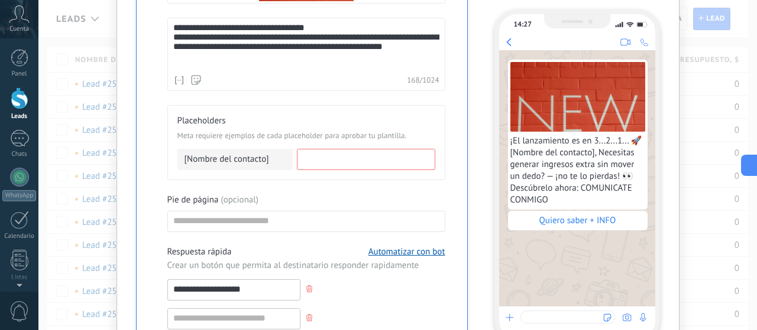
click at [350, 154] on input at bounding box center [365, 159] width 137 height 19
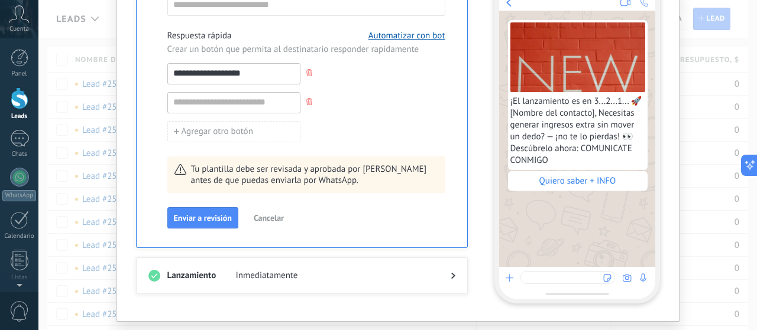
scroll to position [711, 0]
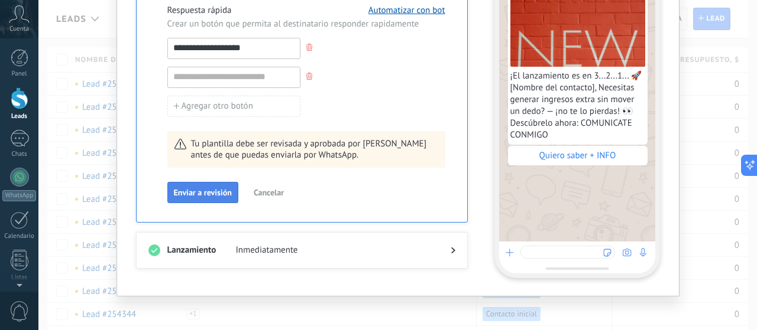
type input "**********"
click at [200, 197] on button "Enviar a revisión" at bounding box center [202, 192] width 71 height 21
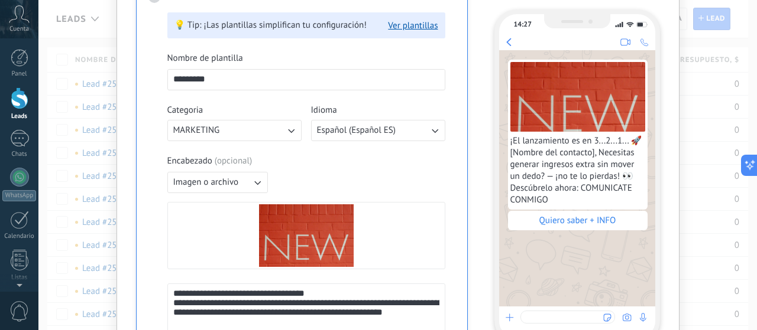
scroll to position [131, 0]
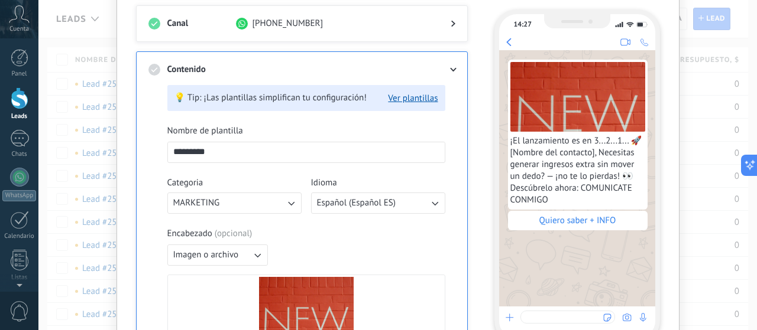
click at [448, 70] on div at bounding box center [443, 70] width 24 height 12
click at [450, 68] on icon at bounding box center [452, 70] width 7 height 4
click at [450, 68] on use at bounding box center [453, 70] width 7 height 4
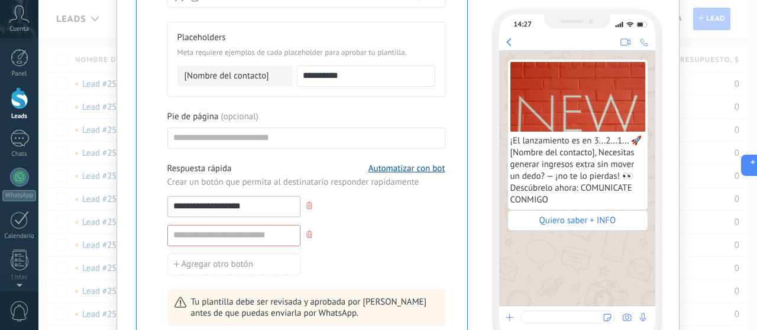
scroll to position [660, 0]
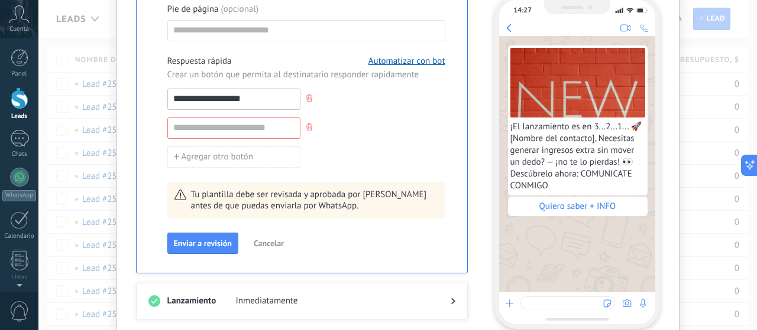
click at [273, 207] on div "Tu plantilla debe ser revisada y aprobada por [PERSON_NAME] antes de que puedas…" at bounding box center [306, 200] width 278 height 37
click at [196, 242] on span "Enviar a revisión" at bounding box center [203, 243] width 58 height 8
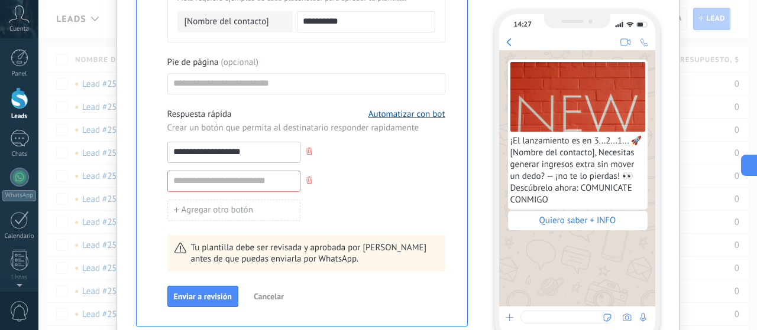
scroll to position [606, 0]
